Goal: Task Accomplishment & Management: Use online tool/utility

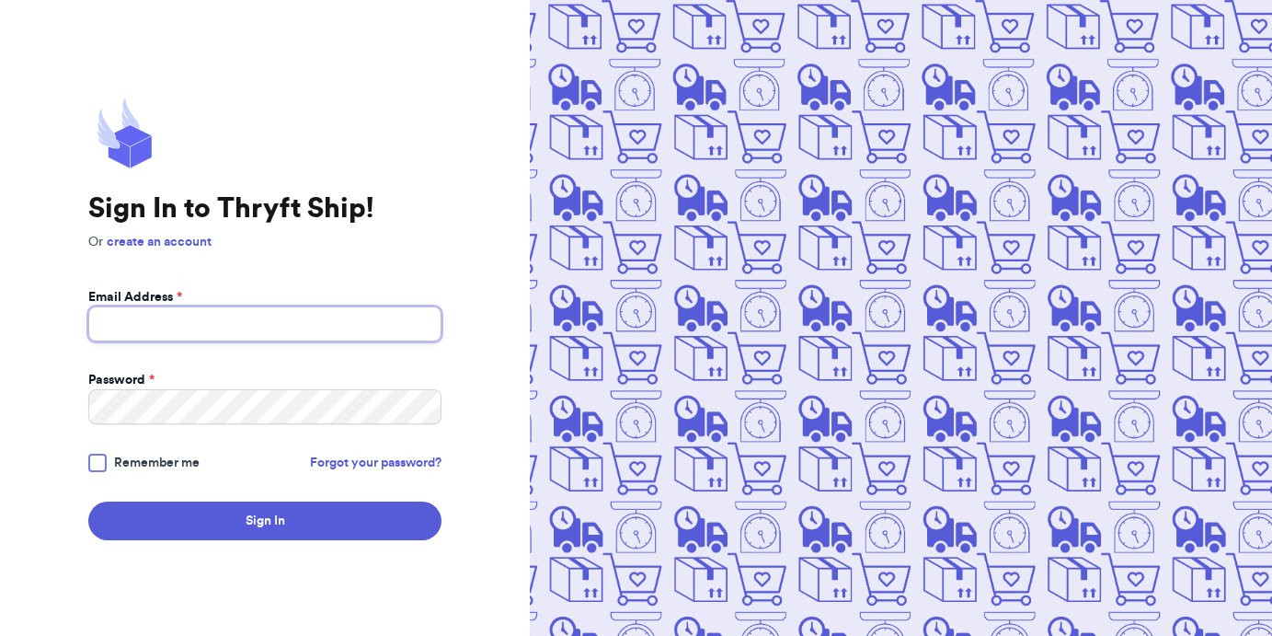
click at [187, 330] on input "Email Address *" at bounding box center [264, 323] width 353 height 35
type input "[EMAIL_ADDRESS][DOMAIN_NAME]"
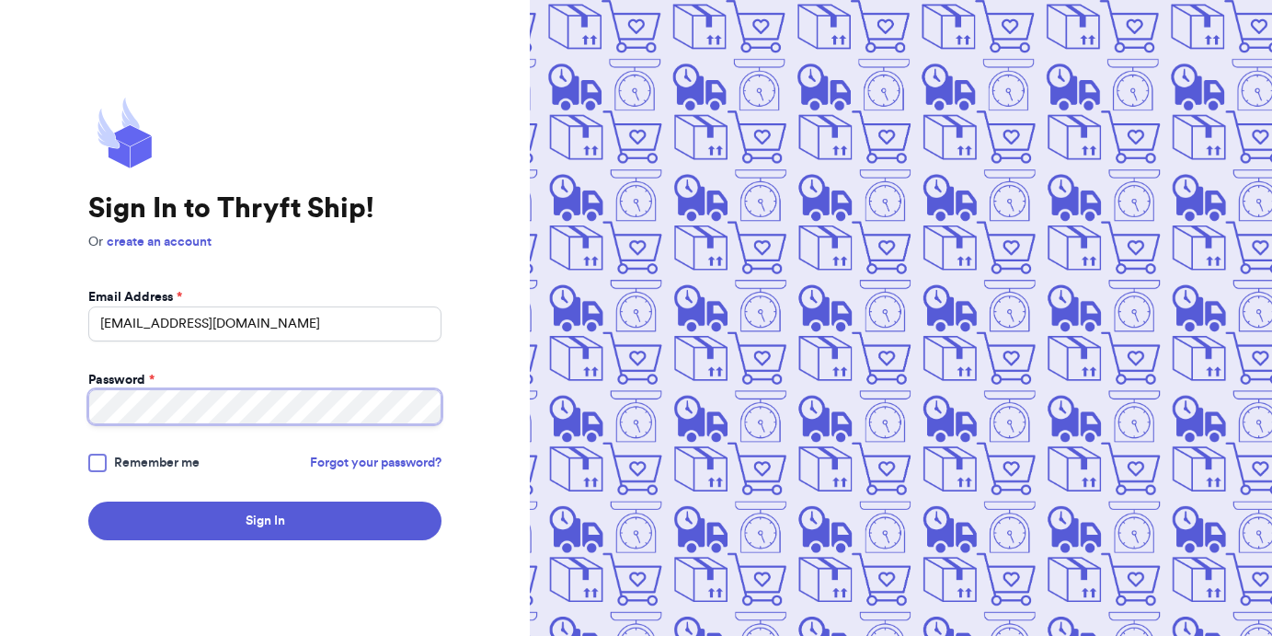
click at [88, 501] on button "Sign In" at bounding box center [264, 520] width 353 height 39
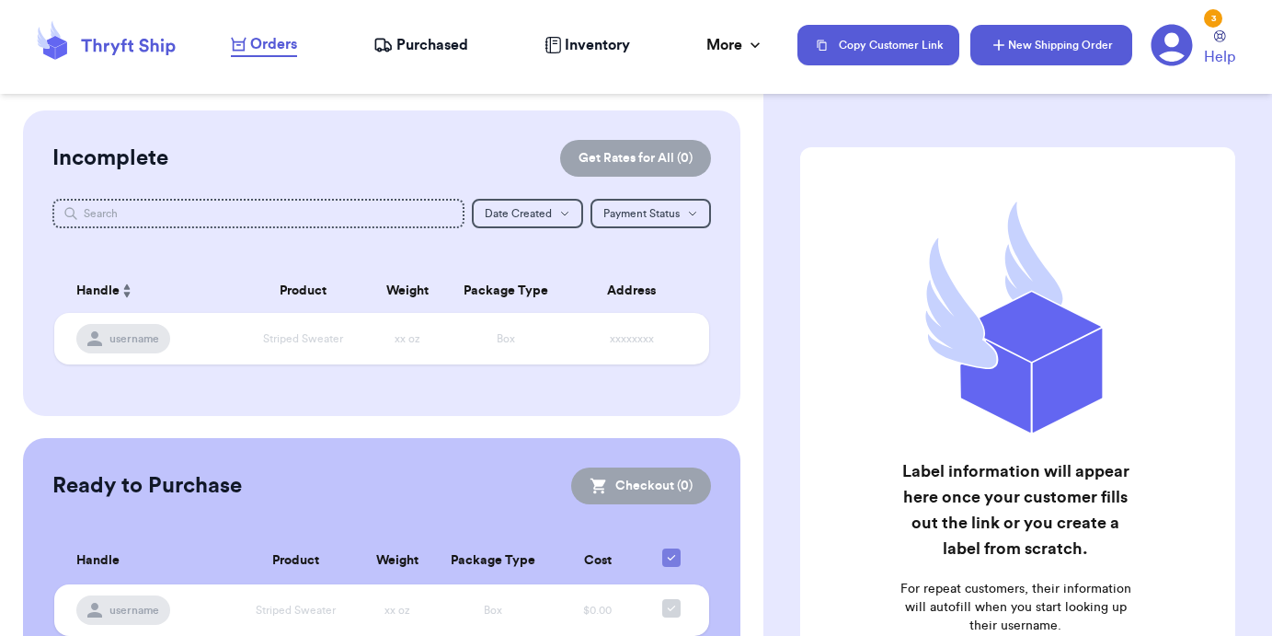
click at [1038, 40] on button "New Shipping Order" at bounding box center [1052, 45] width 162 height 40
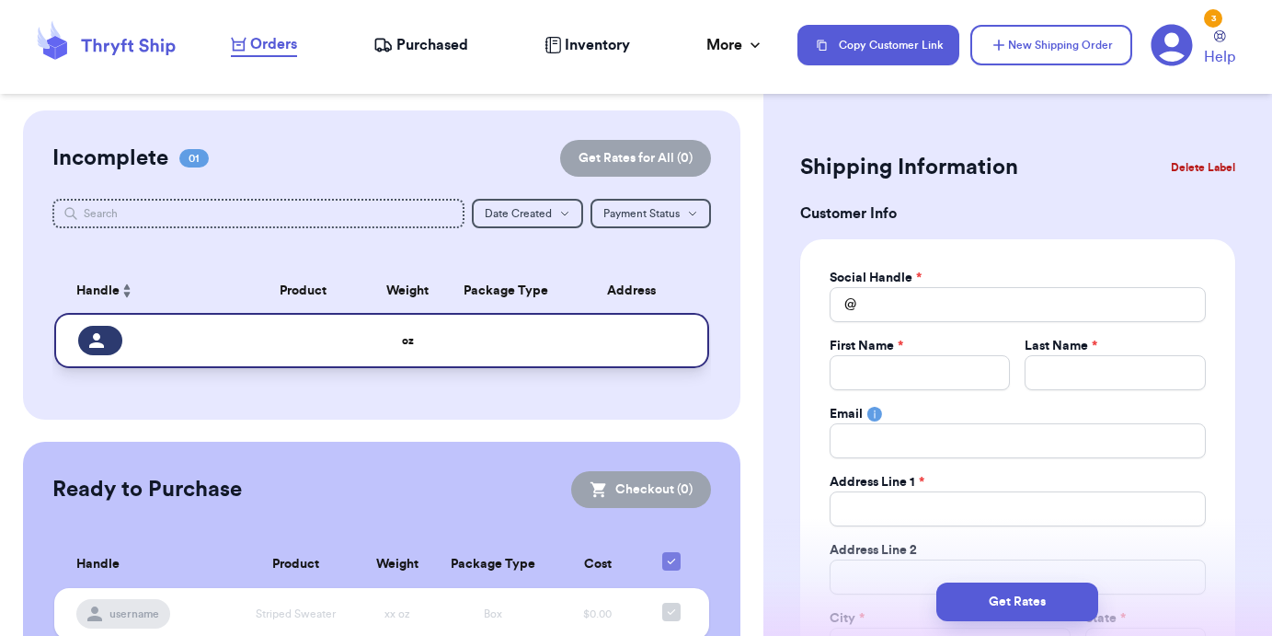
click at [379, 338] on td "oz" at bounding box center [408, 340] width 78 height 55
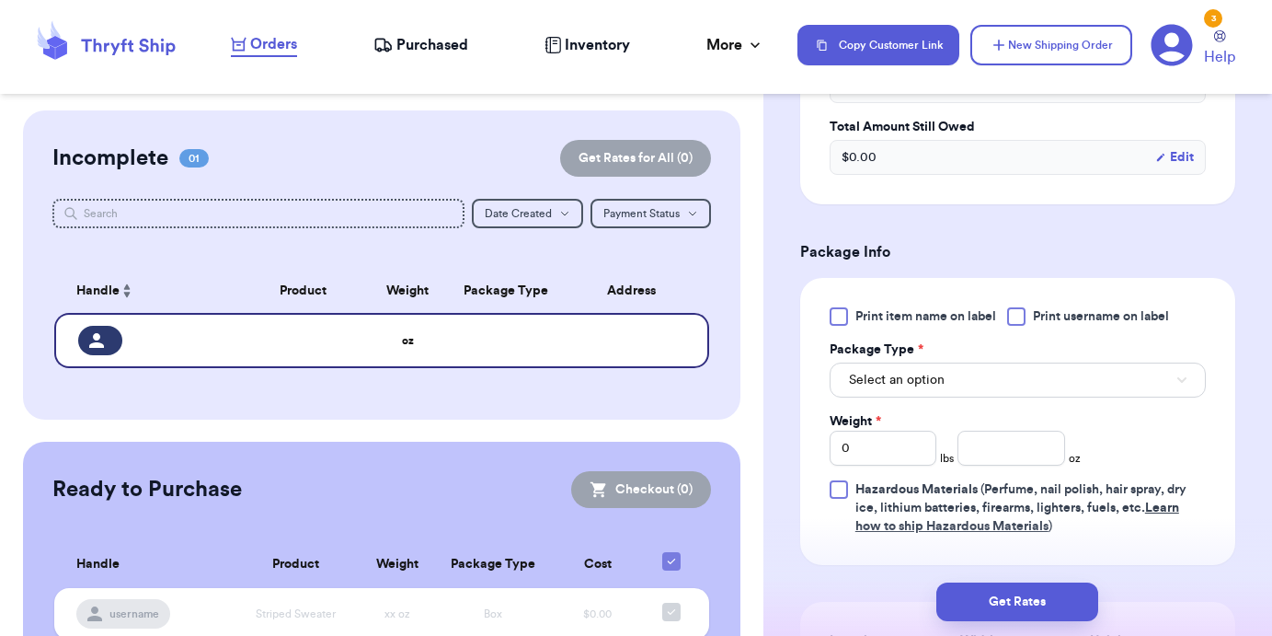
scroll to position [1038, 0]
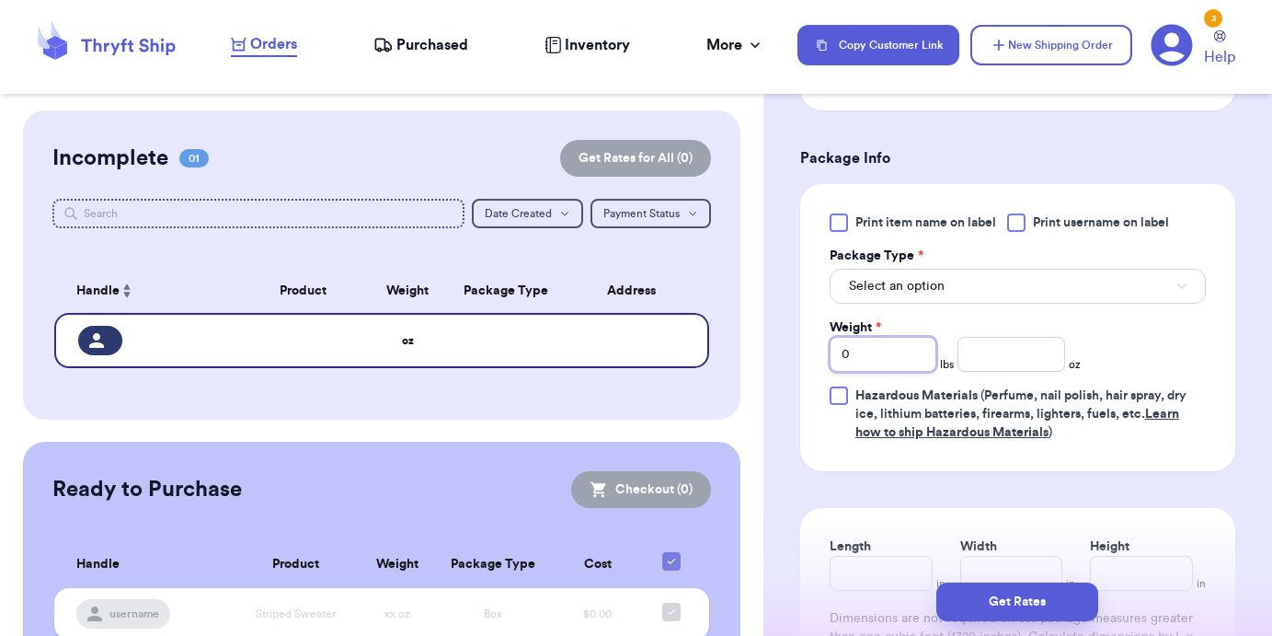
click at [883, 362] on input "0" at bounding box center [883, 354] width 107 height 35
click at [923, 283] on span "Select an option" at bounding box center [897, 286] width 96 height 18
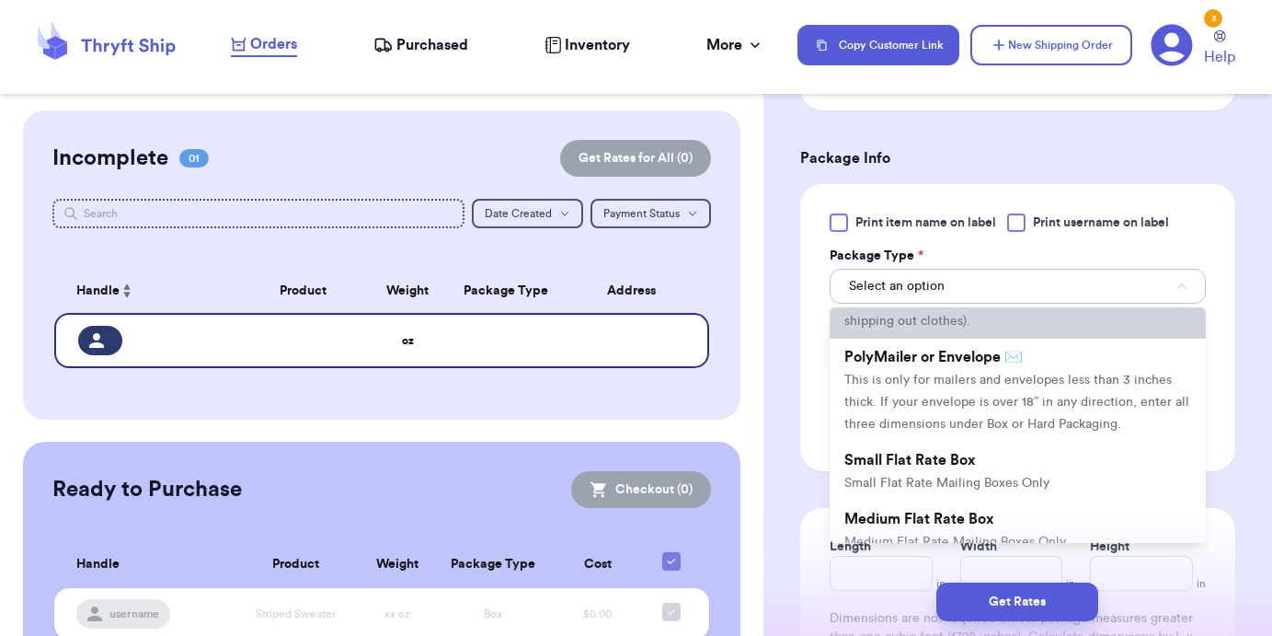
scroll to position [109, 0]
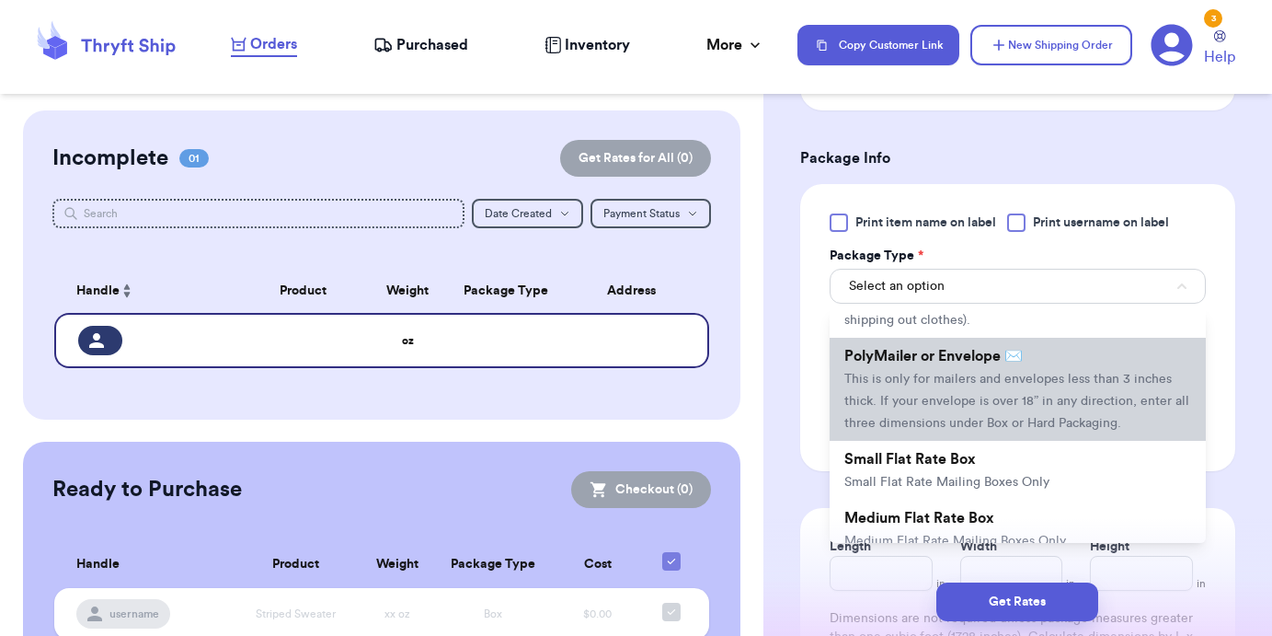
click at [951, 391] on li "PolyMailer or Envelope ✉️ This is only for mailers and envelopes less than 3 in…" at bounding box center [1018, 389] width 376 height 103
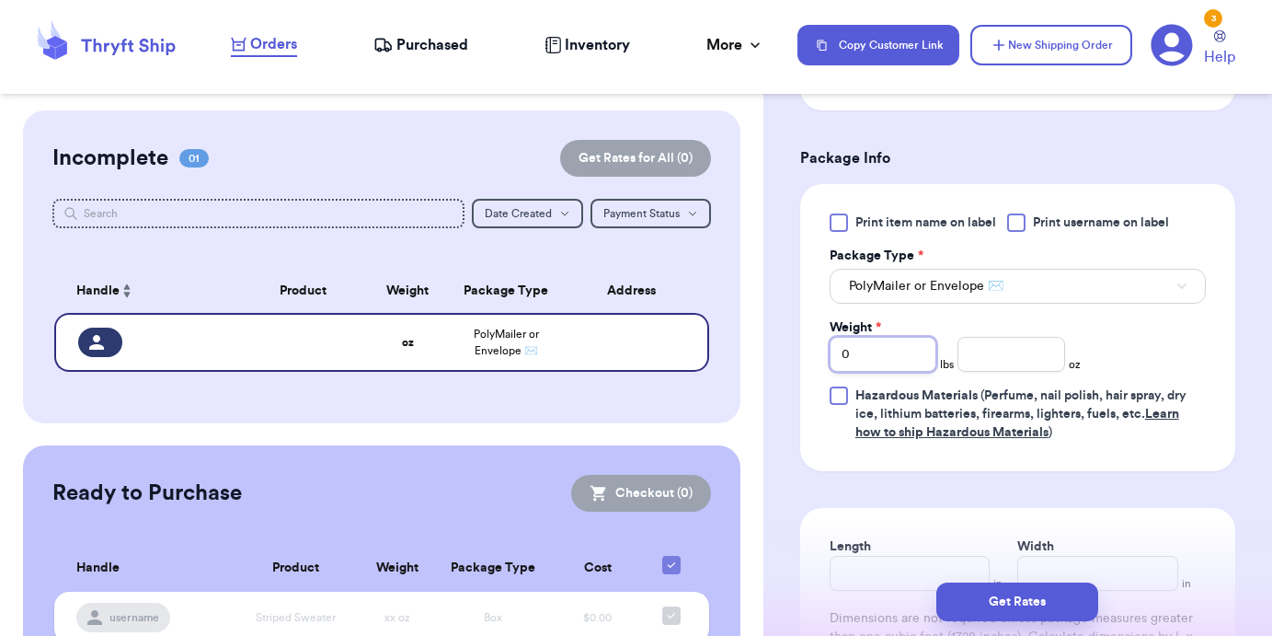
click at [894, 356] on input "0" at bounding box center [883, 354] width 107 height 35
click at [979, 357] on input "number" at bounding box center [1011, 354] width 107 height 35
type input "8"
click at [801, 325] on div "Print item name on label Print username on label Package Type * PolyMailer or E…" at bounding box center [1017, 327] width 435 height 287
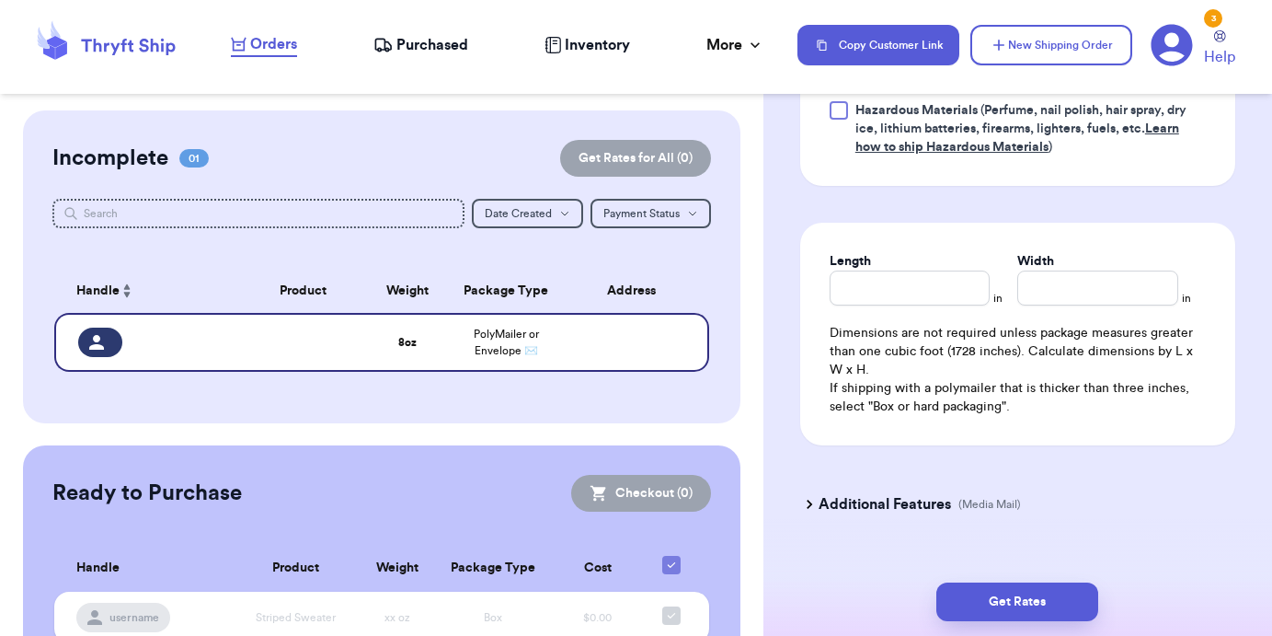
scroll to position [1360, 0]
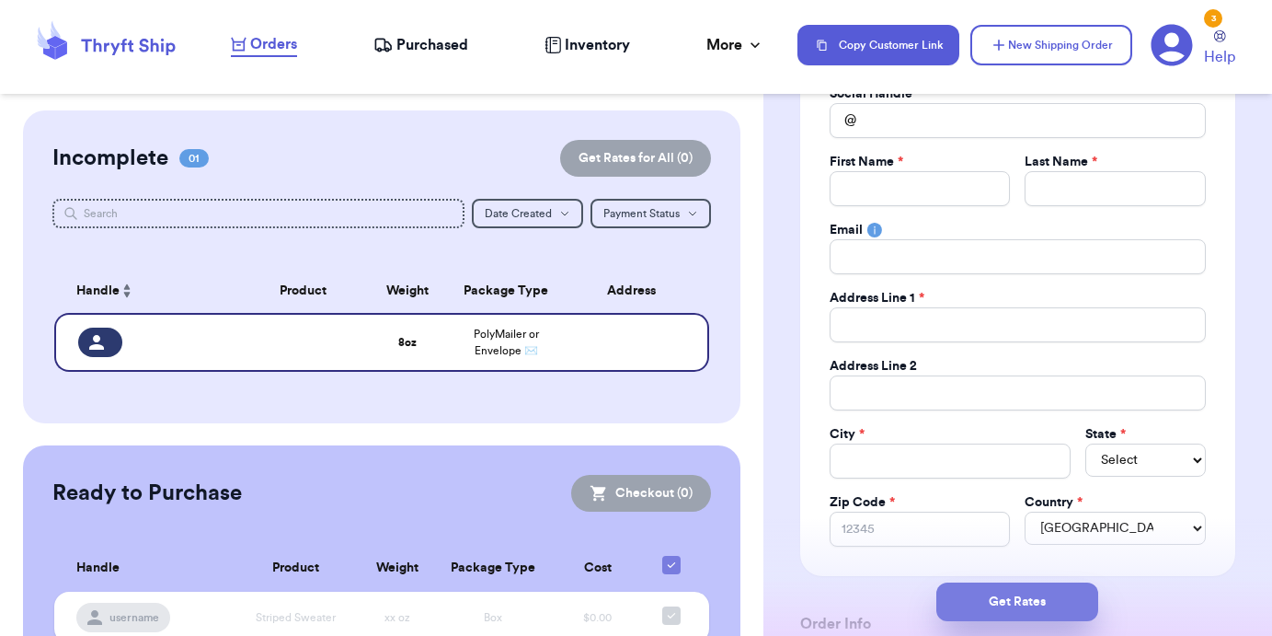
click at [998, 602] on button "Get Rates" at bounding box center [1018, 601] width 162 height 39
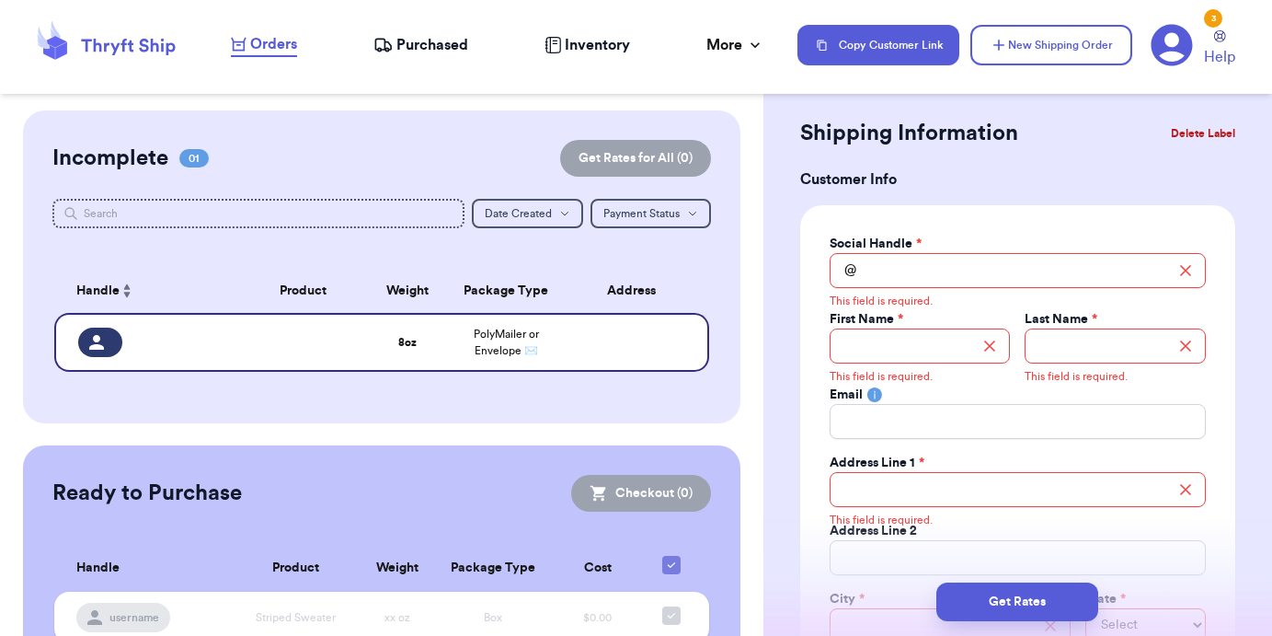
scroll to position [0, 0]
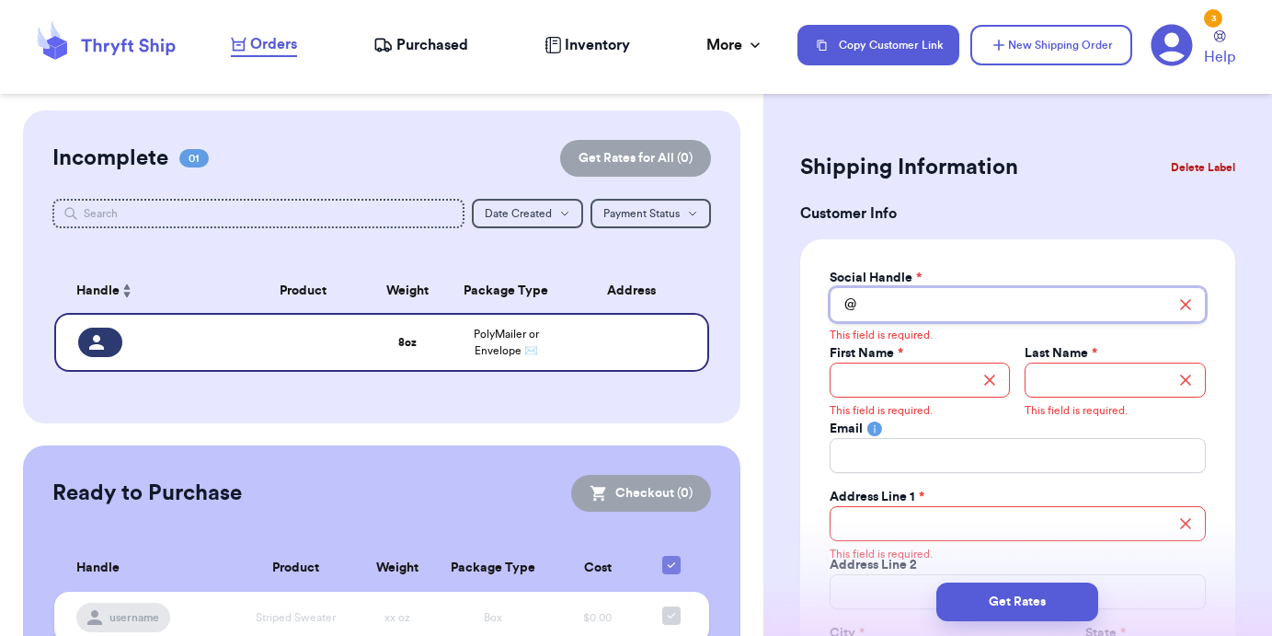
click at [875, 309] on input "Total Amount Paid" at bounding box center [1018, 304] width 376 height 35
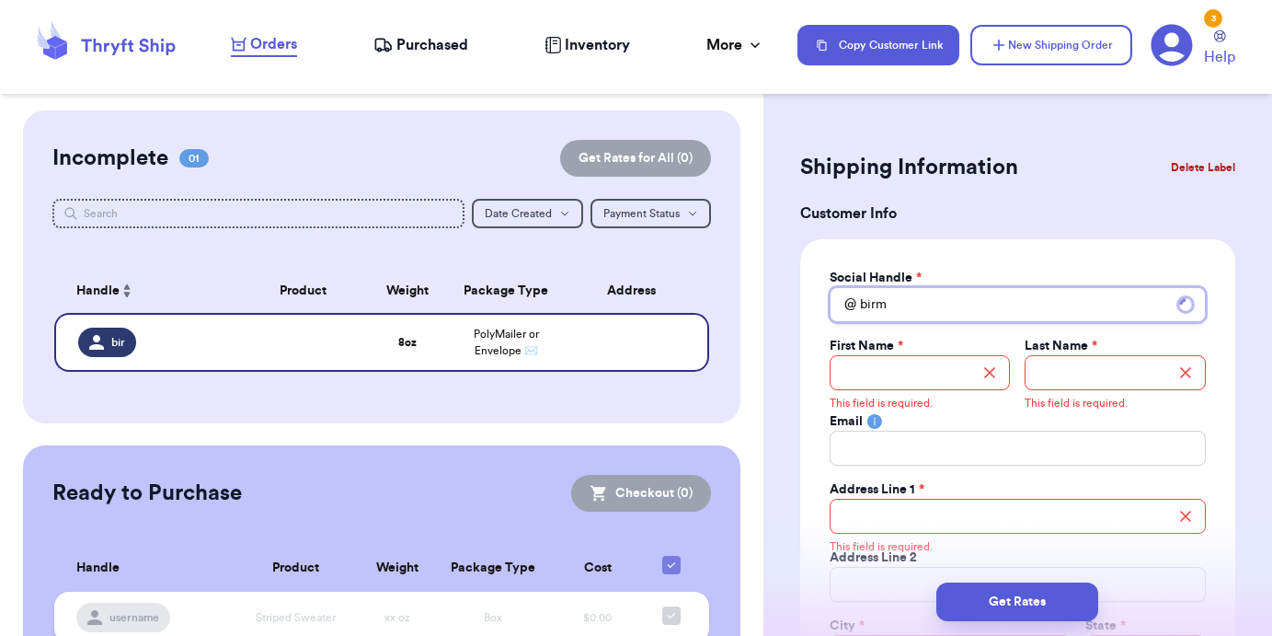
type input "birm"
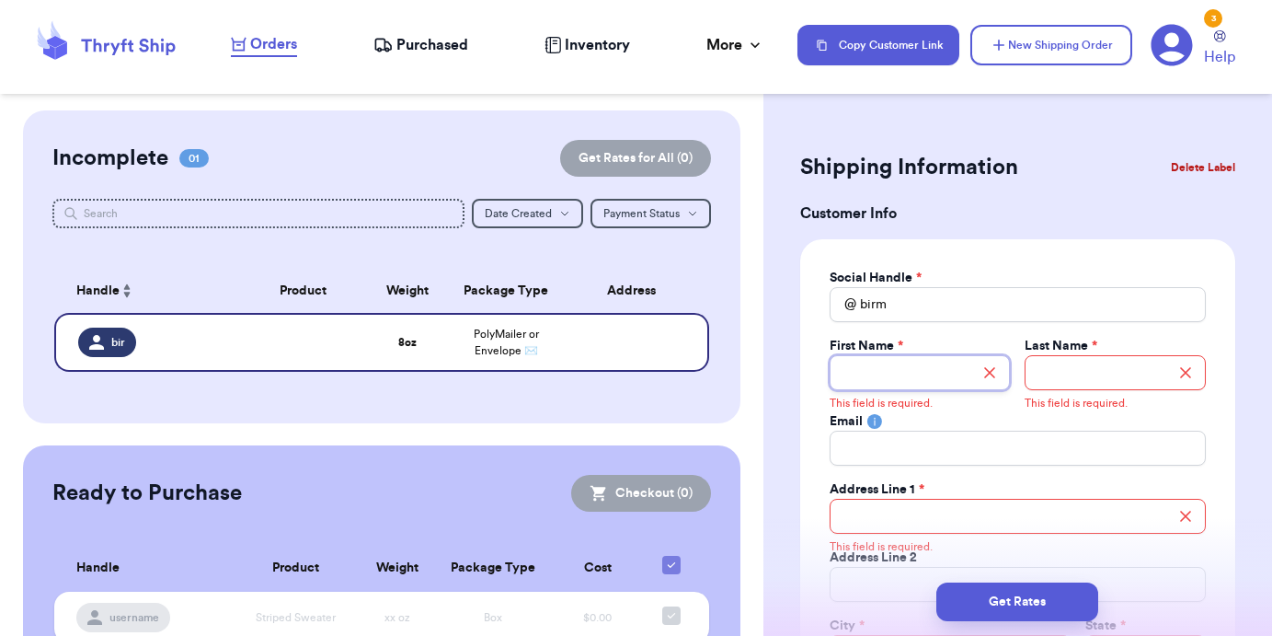
click at [891, 362] on input "Total Amount Paid" at bounding box center [920, 372] width 181 height 35
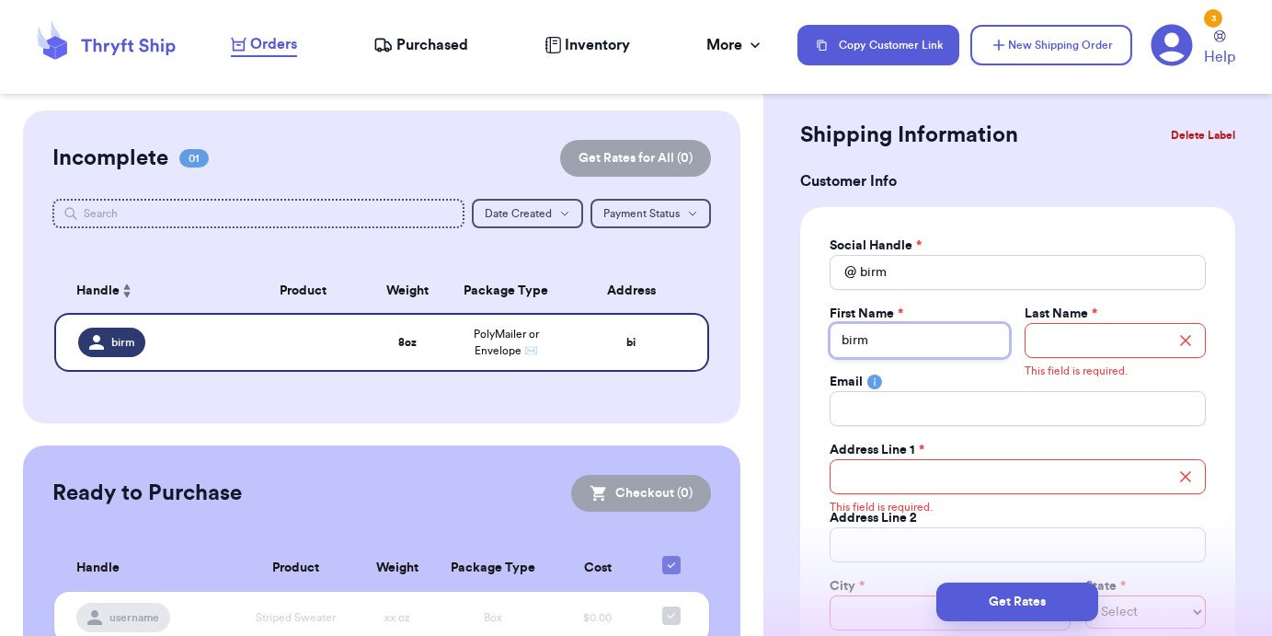
type input "birm"
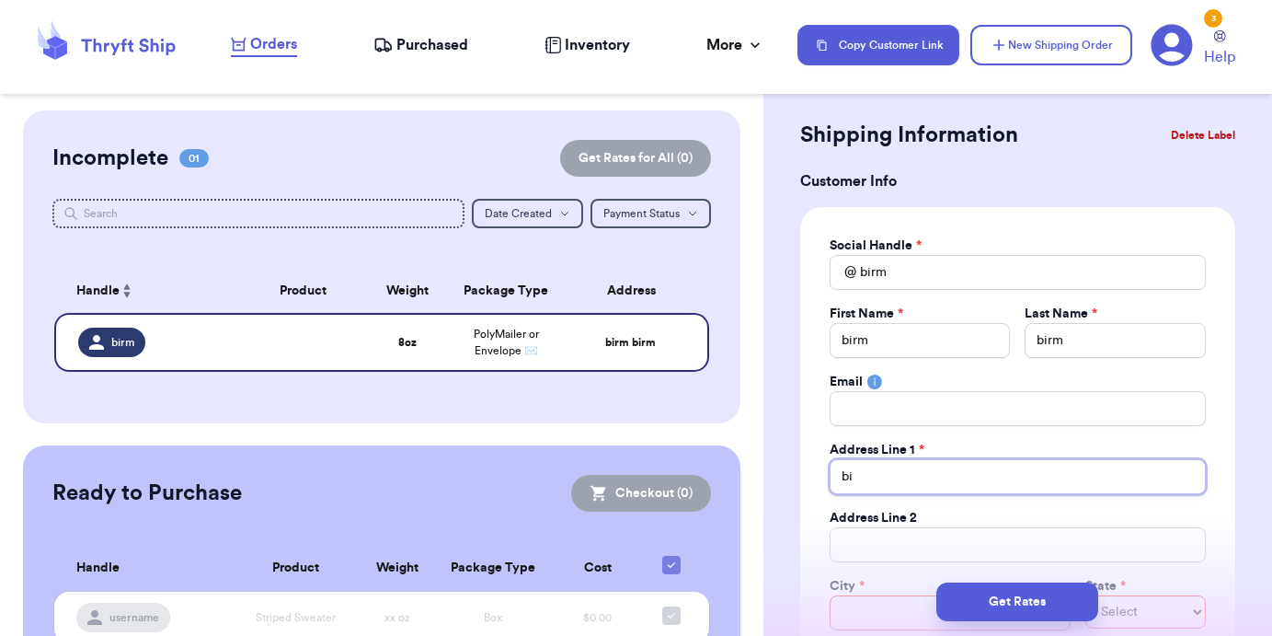
type input "b"
type input "[STREET_ADDRESS]"
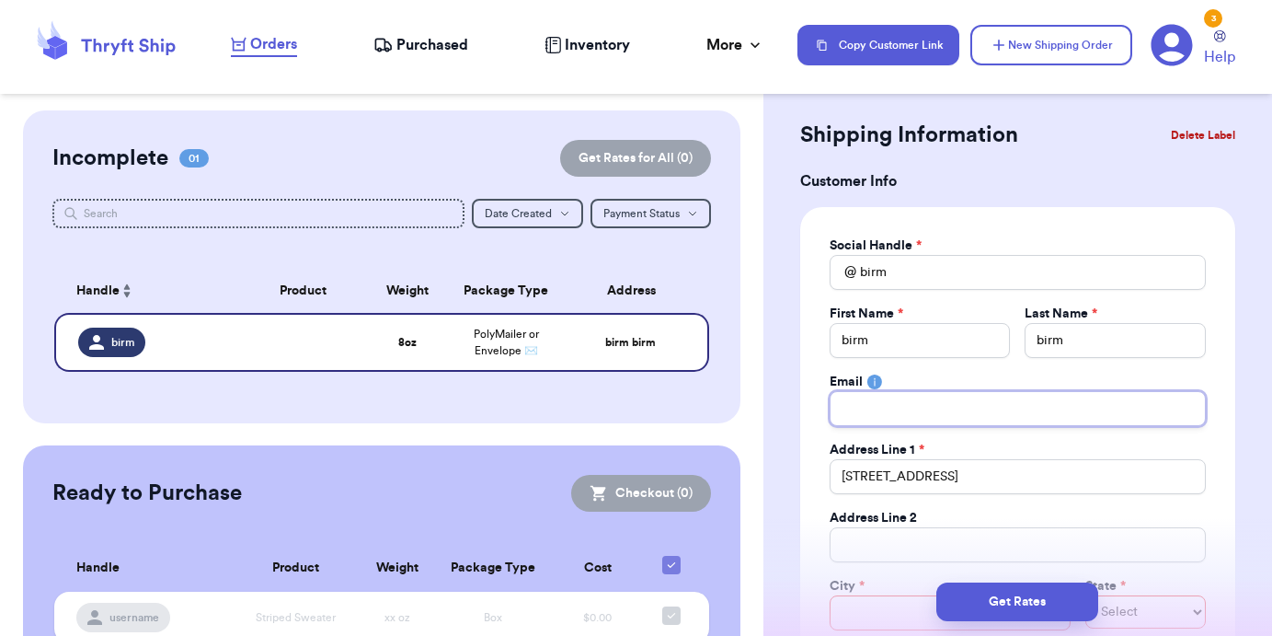
type input "[EMAIL_ADDRESS][DOMAIN_NAME]"
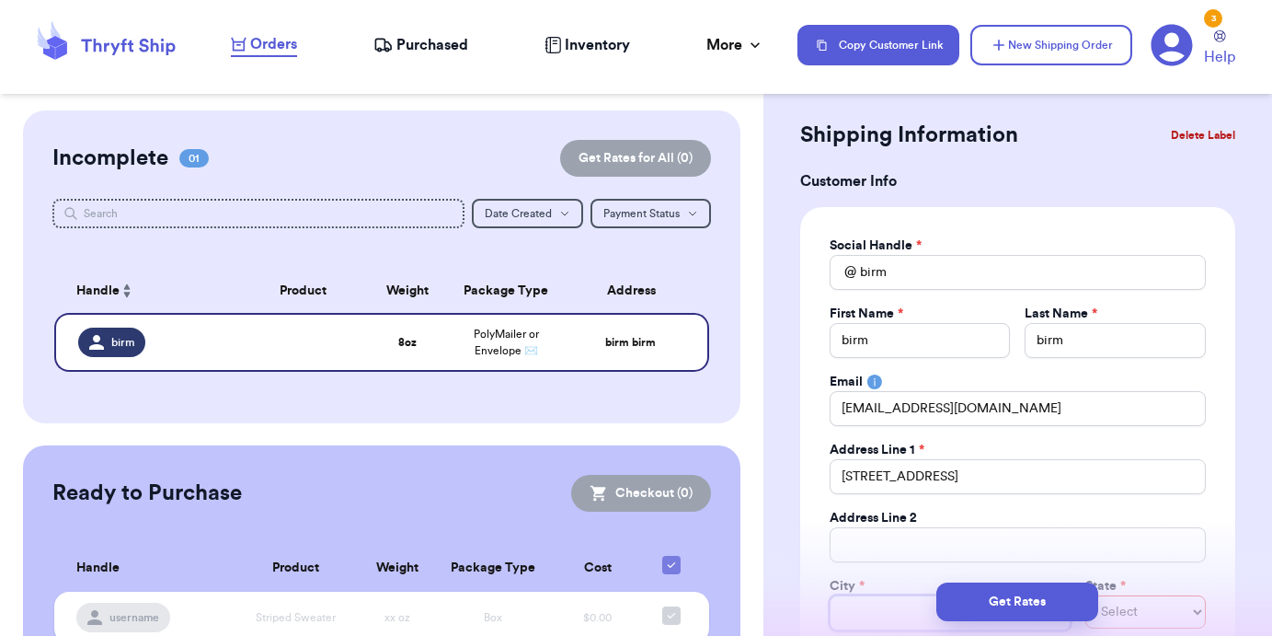
type input "[US_STATE]"
select select "PA"
type input "15701"
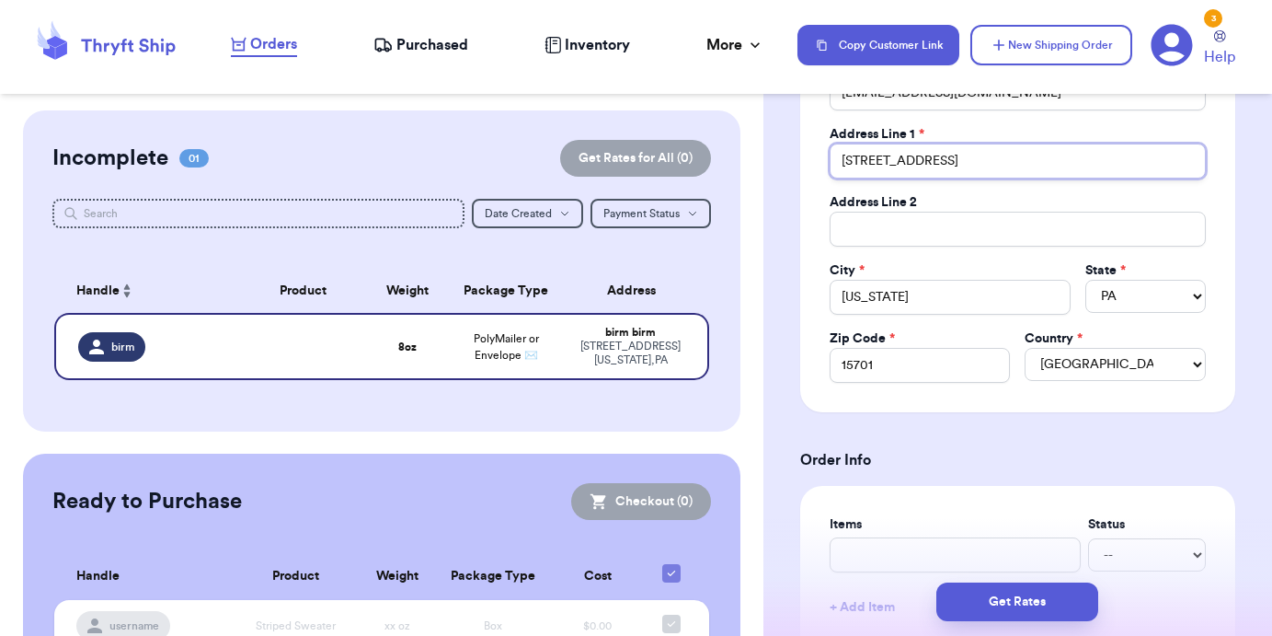
scroll to position [396, 0]
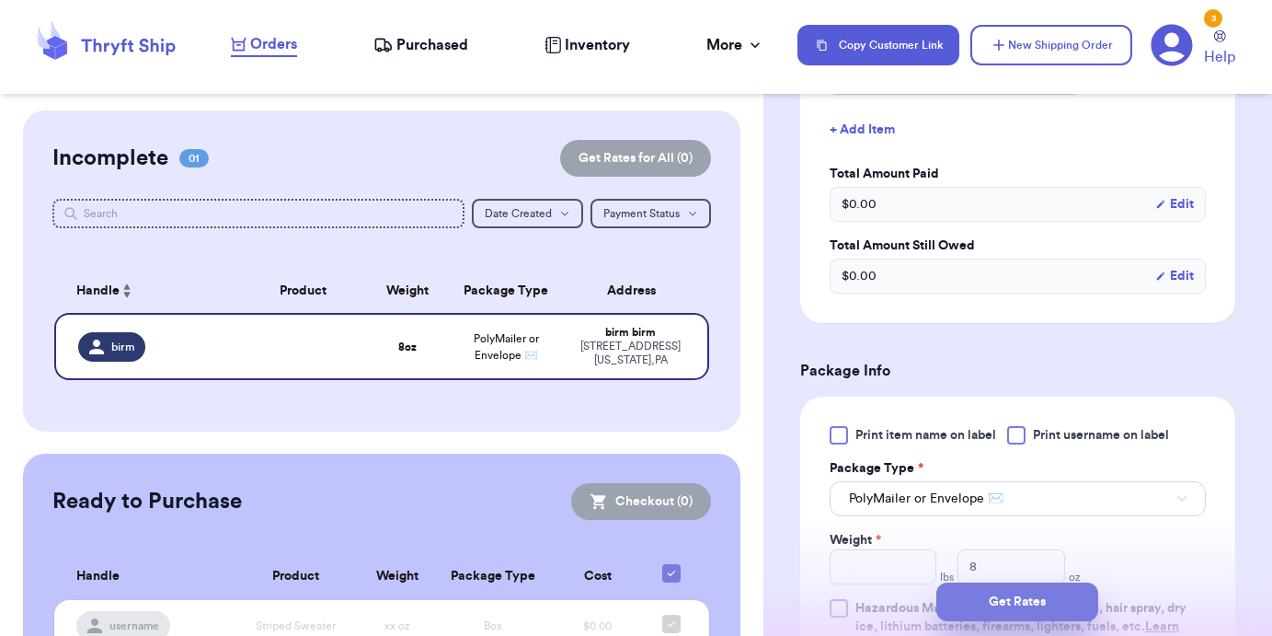
click at [1004, 604] on button "Get Rates" at bounding box center [1018, 601] width 162 height 39
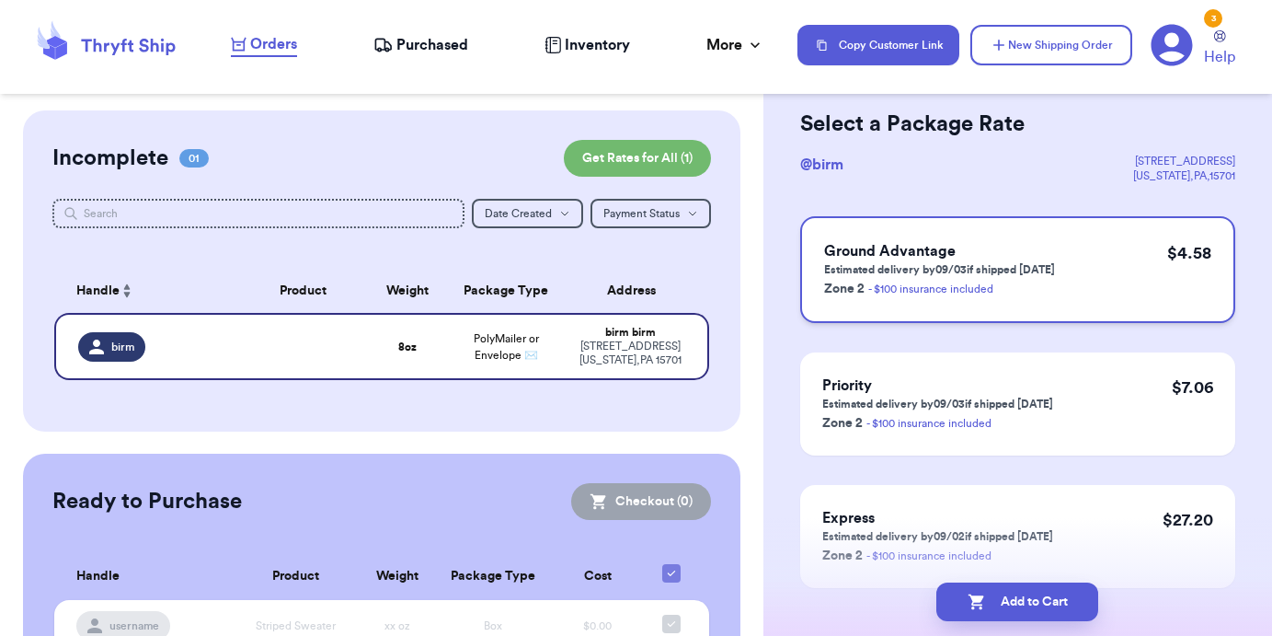
scroll to position [0, 0]
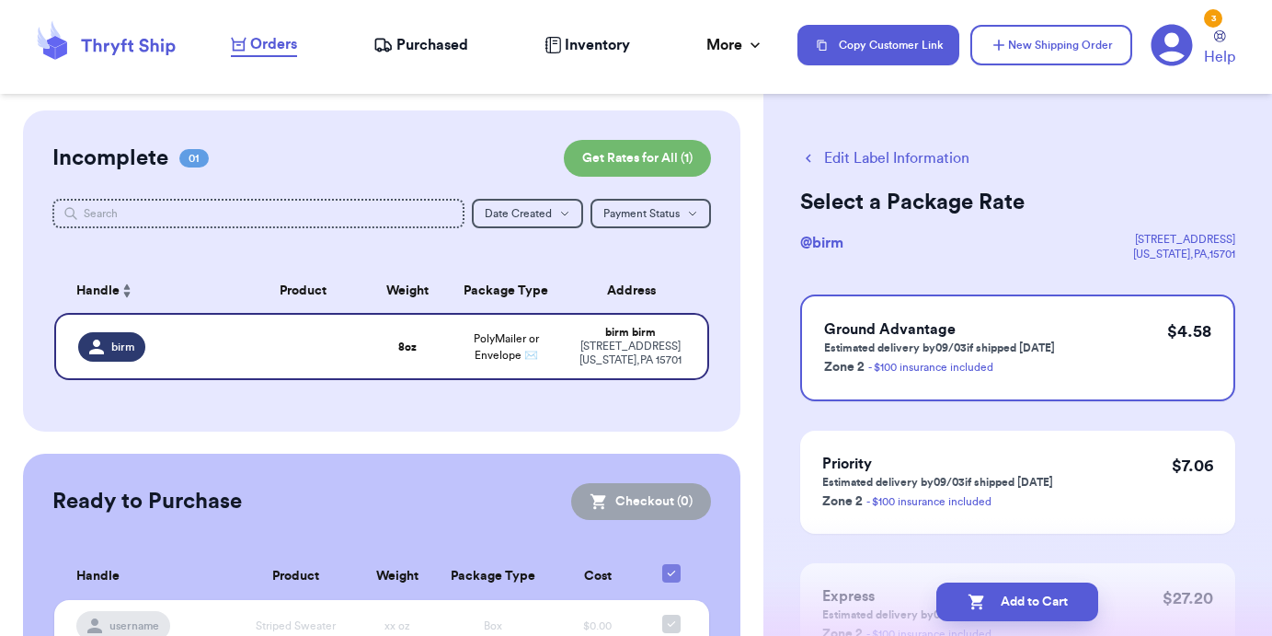
click at [808, 151] on icon "button" at bounding box center [808, 158] width 17 height 17
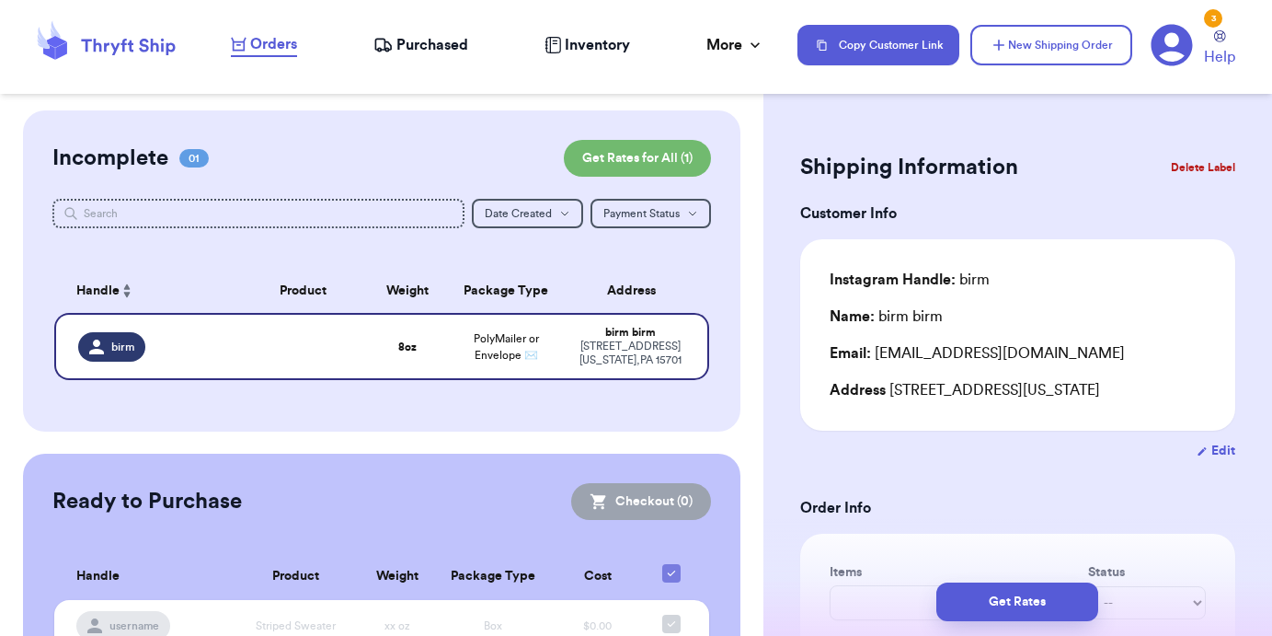
click at [1215, 174] on button "Delete Label" at bounding box center [1203, 167] width 79 height 40
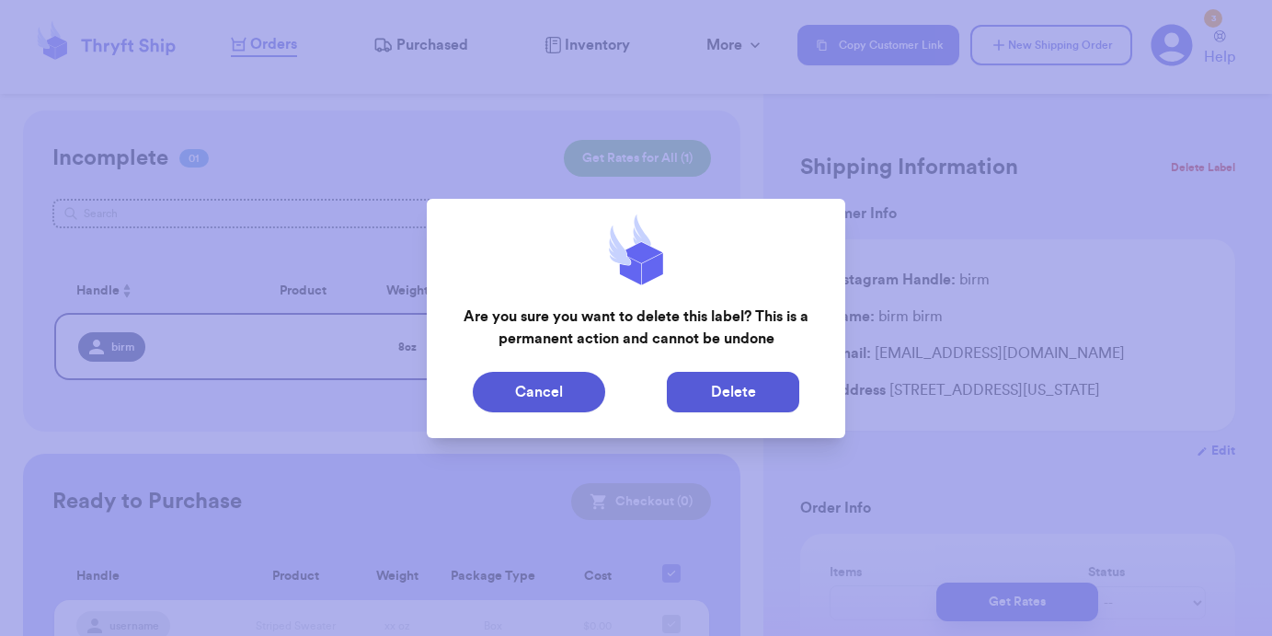
click at [708, 375] on button "Delete" at bounding box center [733, 392] width 132 height 40
type input "0"
